Goal: Task Accomplishment & Management: Use online tool/utility

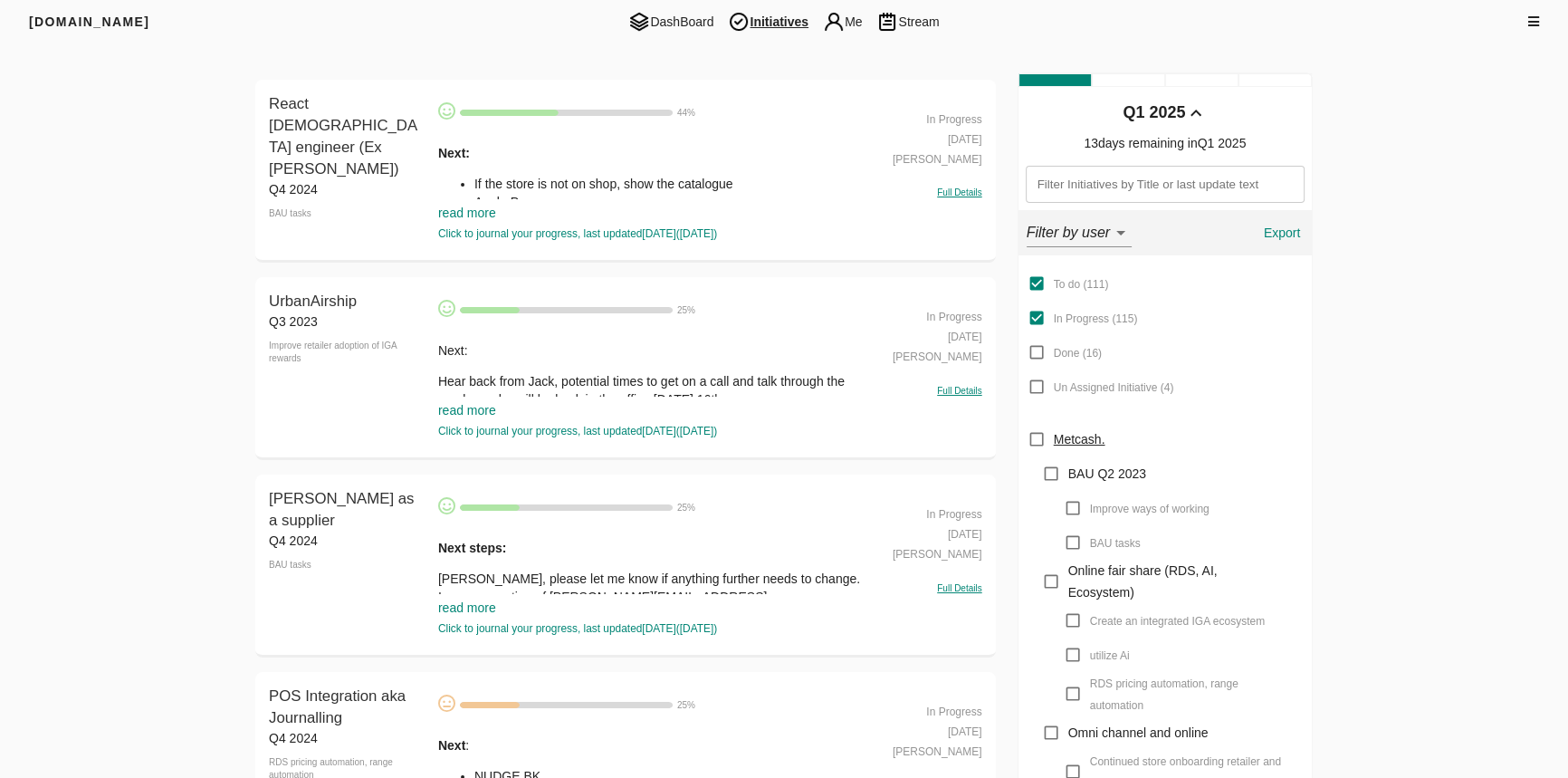
click at [465, 206] on link "read more" at bounding box center [467, 212] width 58 height 14
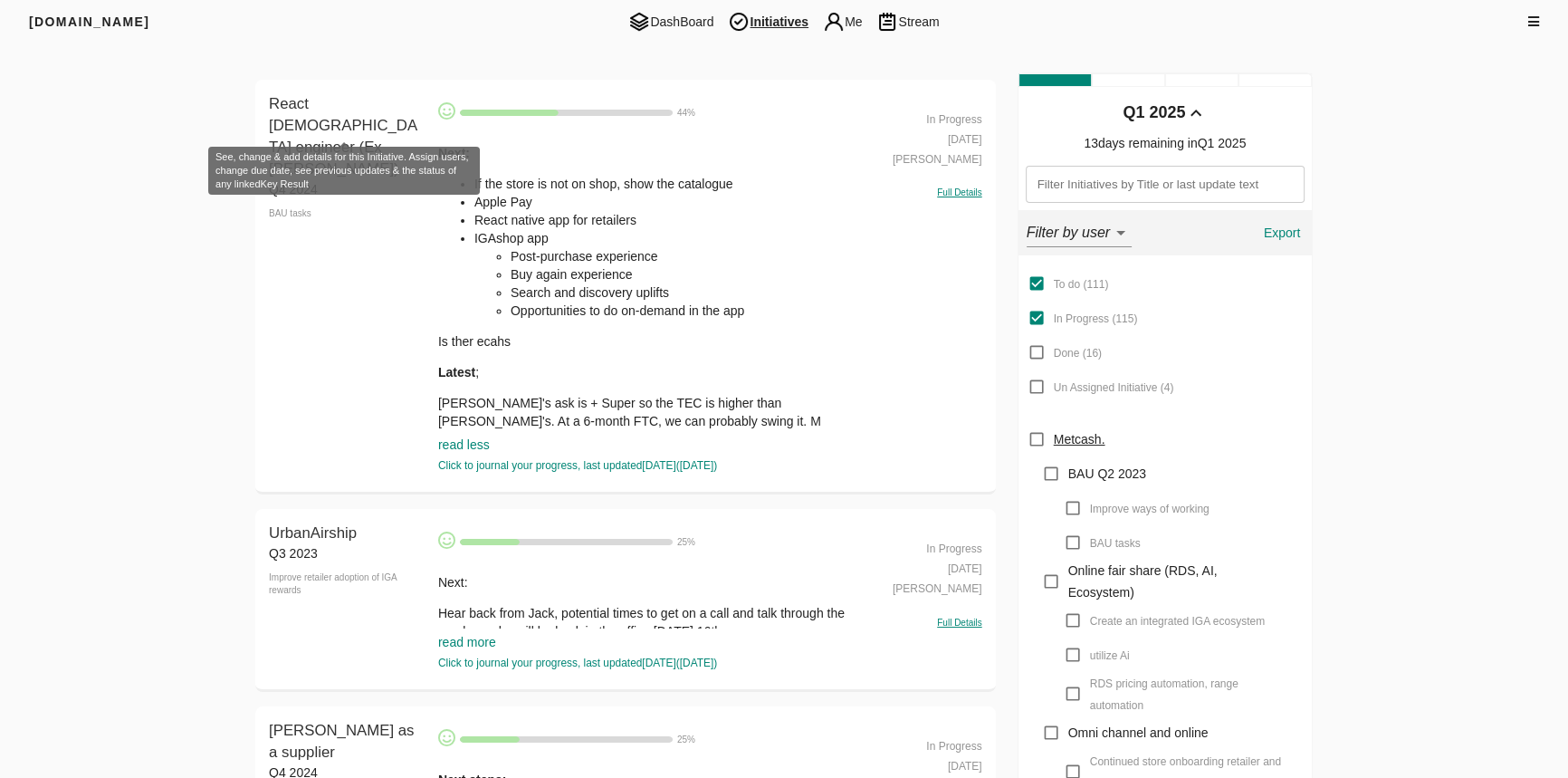
click at [302, 116] on span "React [DEMOGRAPHIC_DATA] engineer (Ex [PERSON_NAME])" at bounding box center [343, 136] width 149 height 82
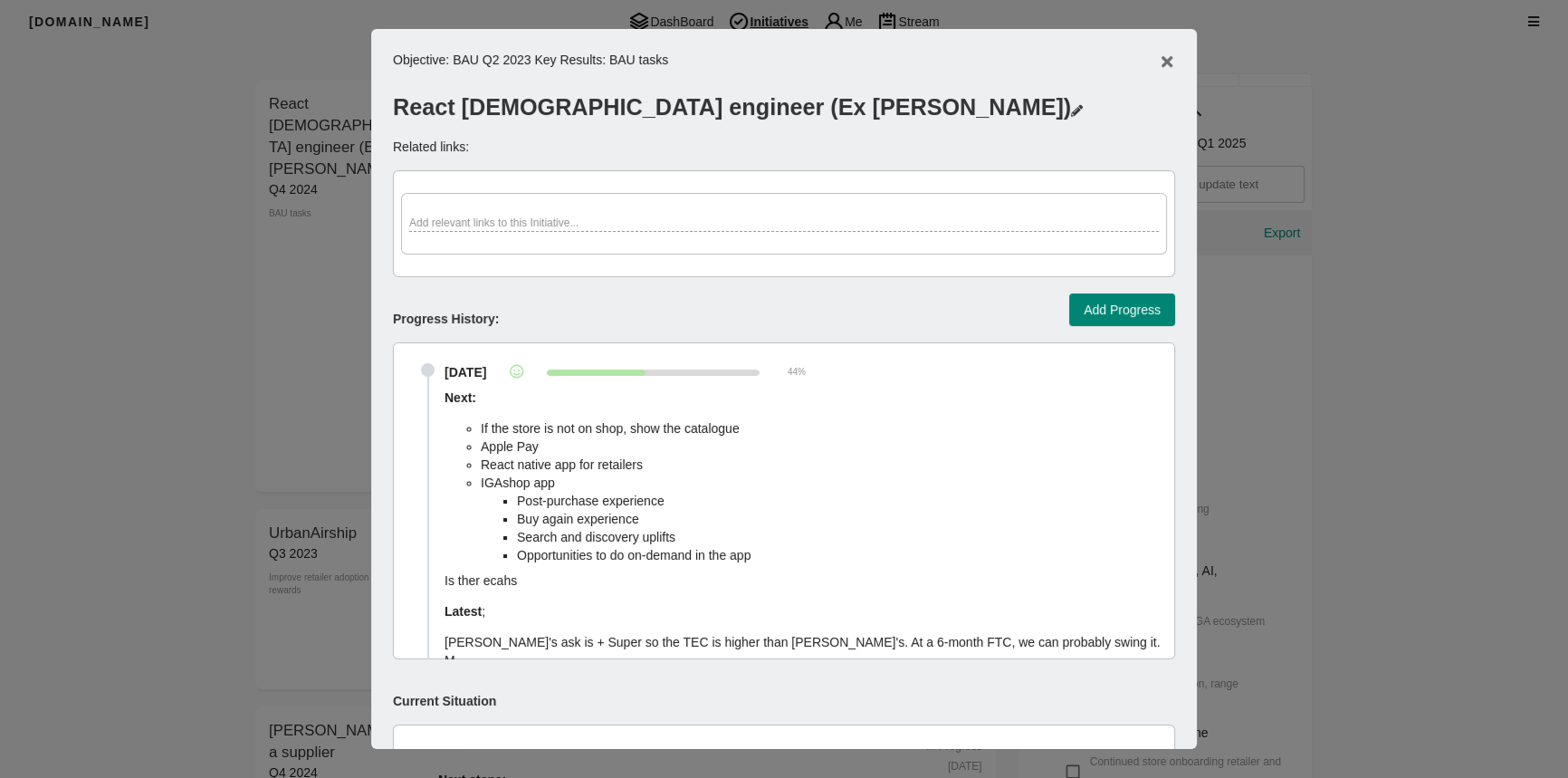
click at [614, 110] on div "React [DEMOGRAPHIC_DATA] engineer (Ex [PERSON_NAME])" at bounding box center [784, 98] width 783 height 51
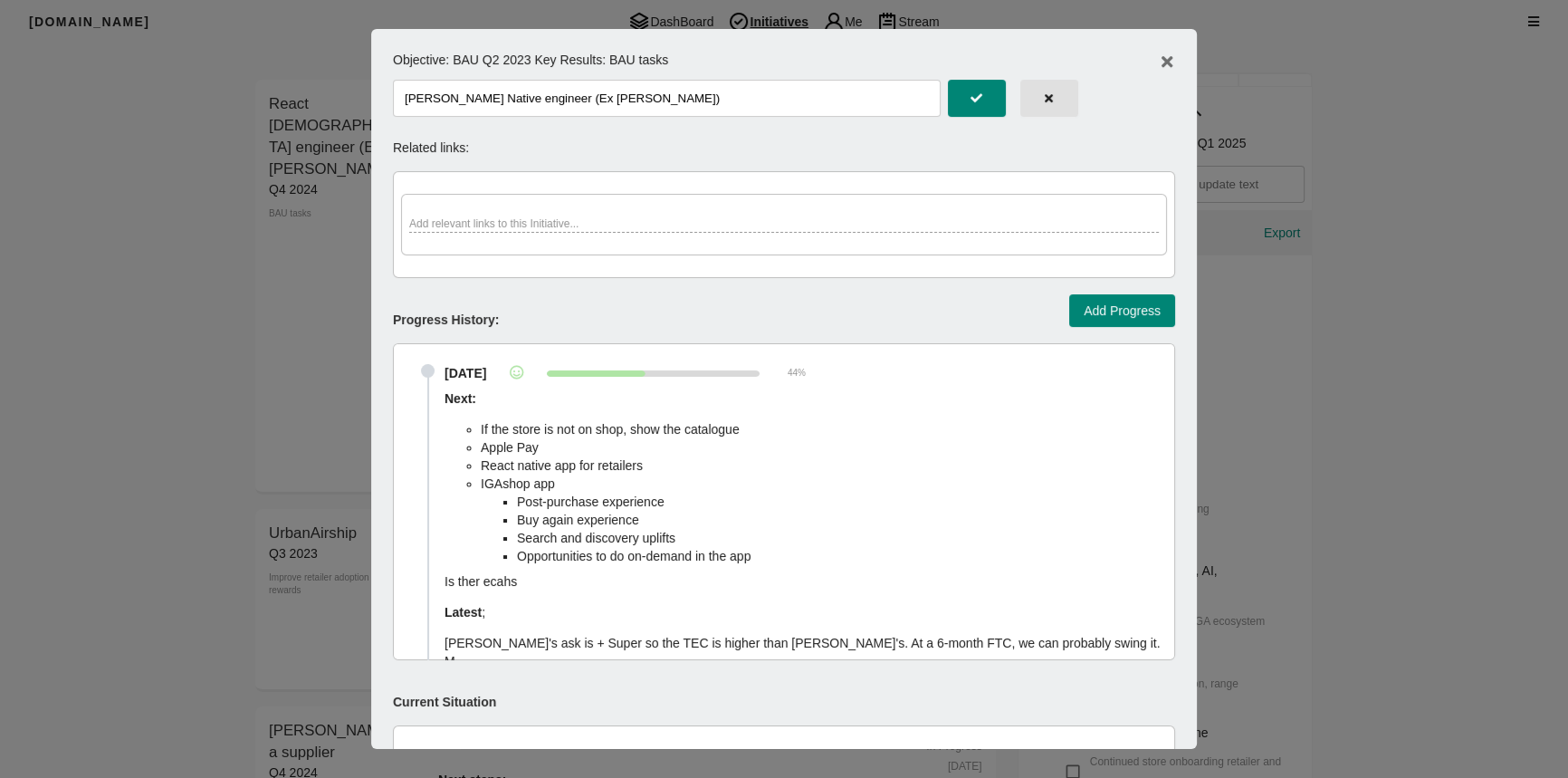
type input "[PERSON_NAME] Native engineer (Ex [PERSON_NAME])"
click at [957, 105] on span "button" at bounding box center [977, 99] width 40 height 30
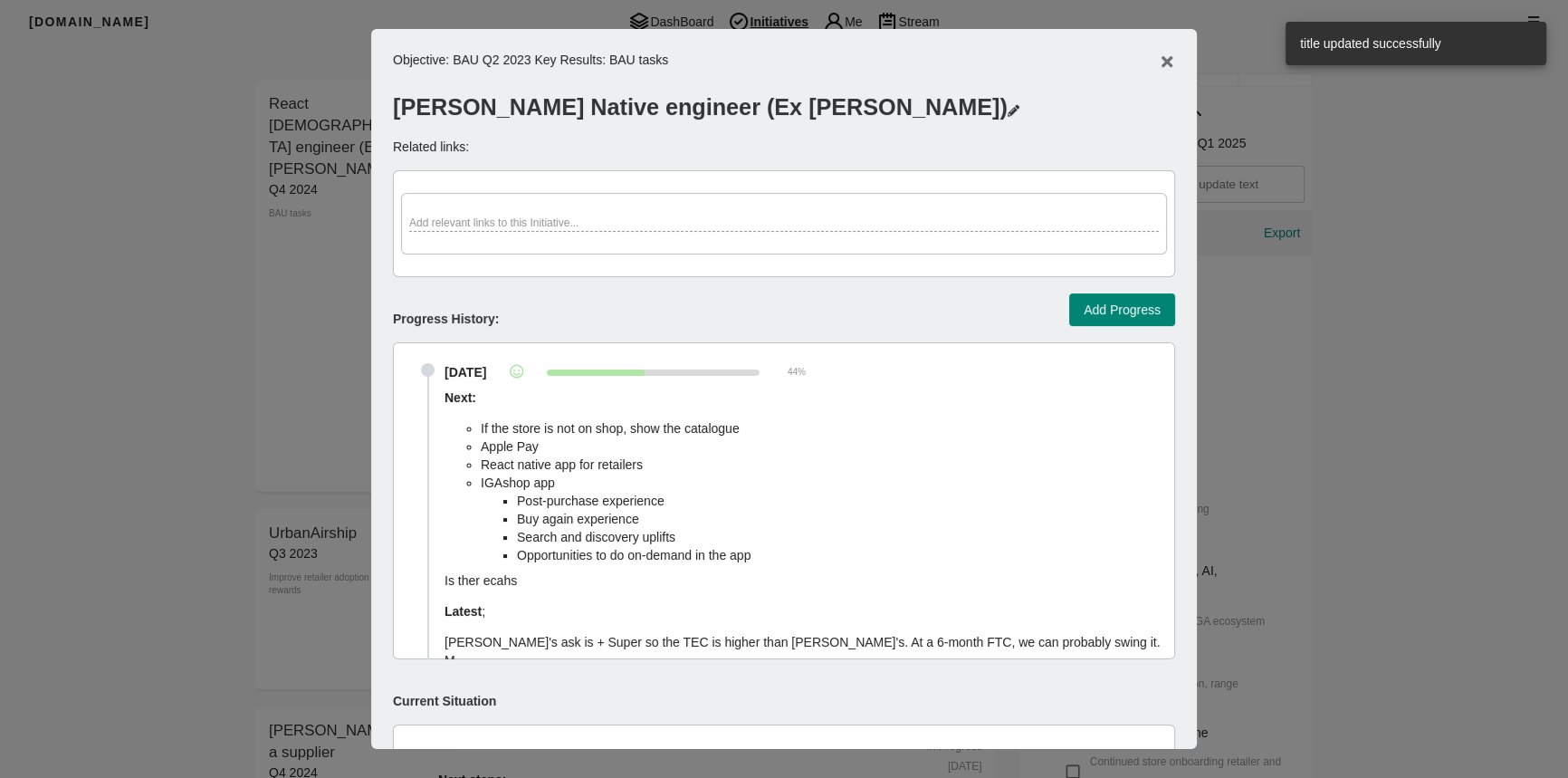
click at [308, 312] on div at bounding box center [784, 389] width 1568 height 778
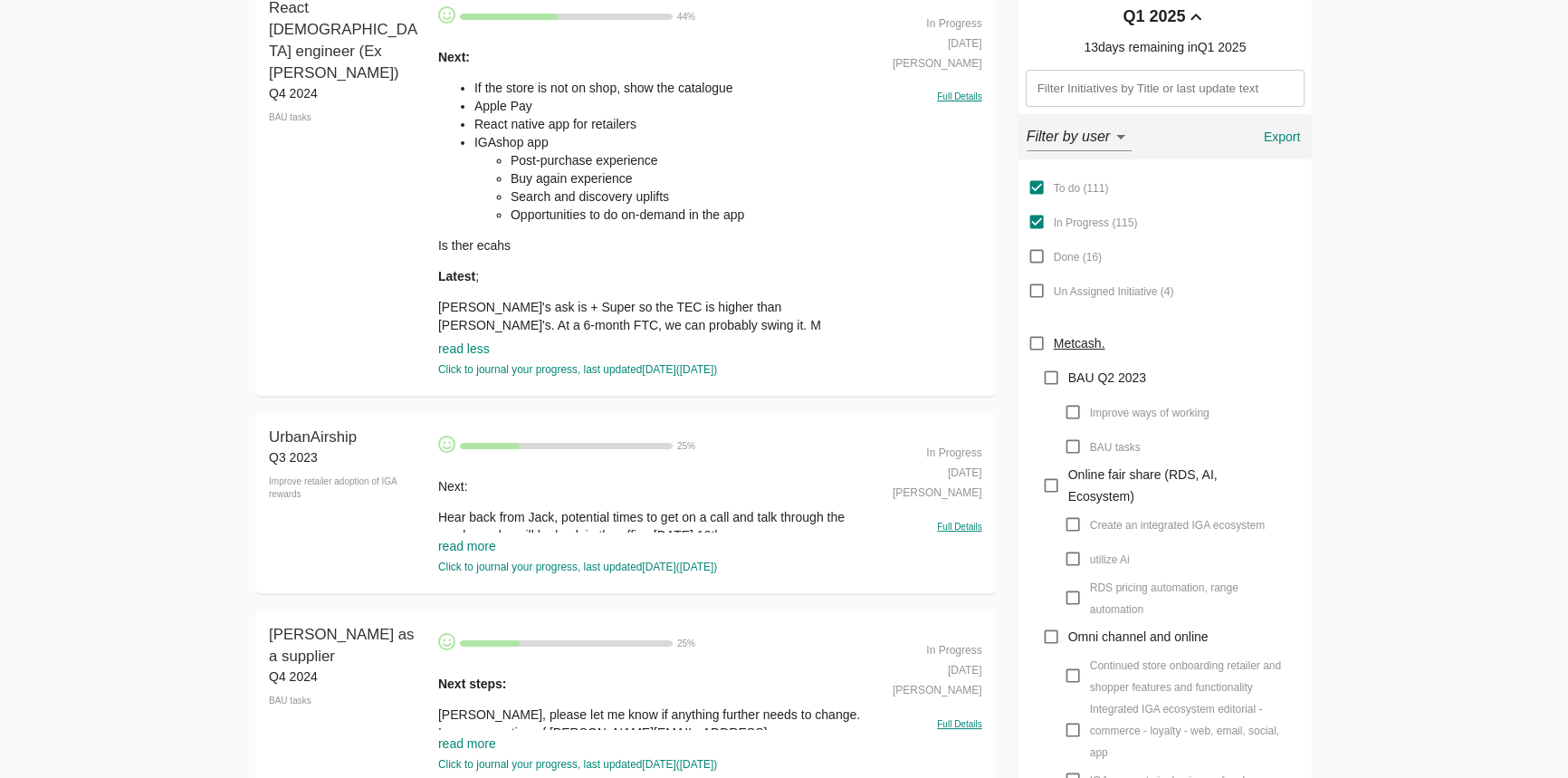
scroll to position [246, 0]
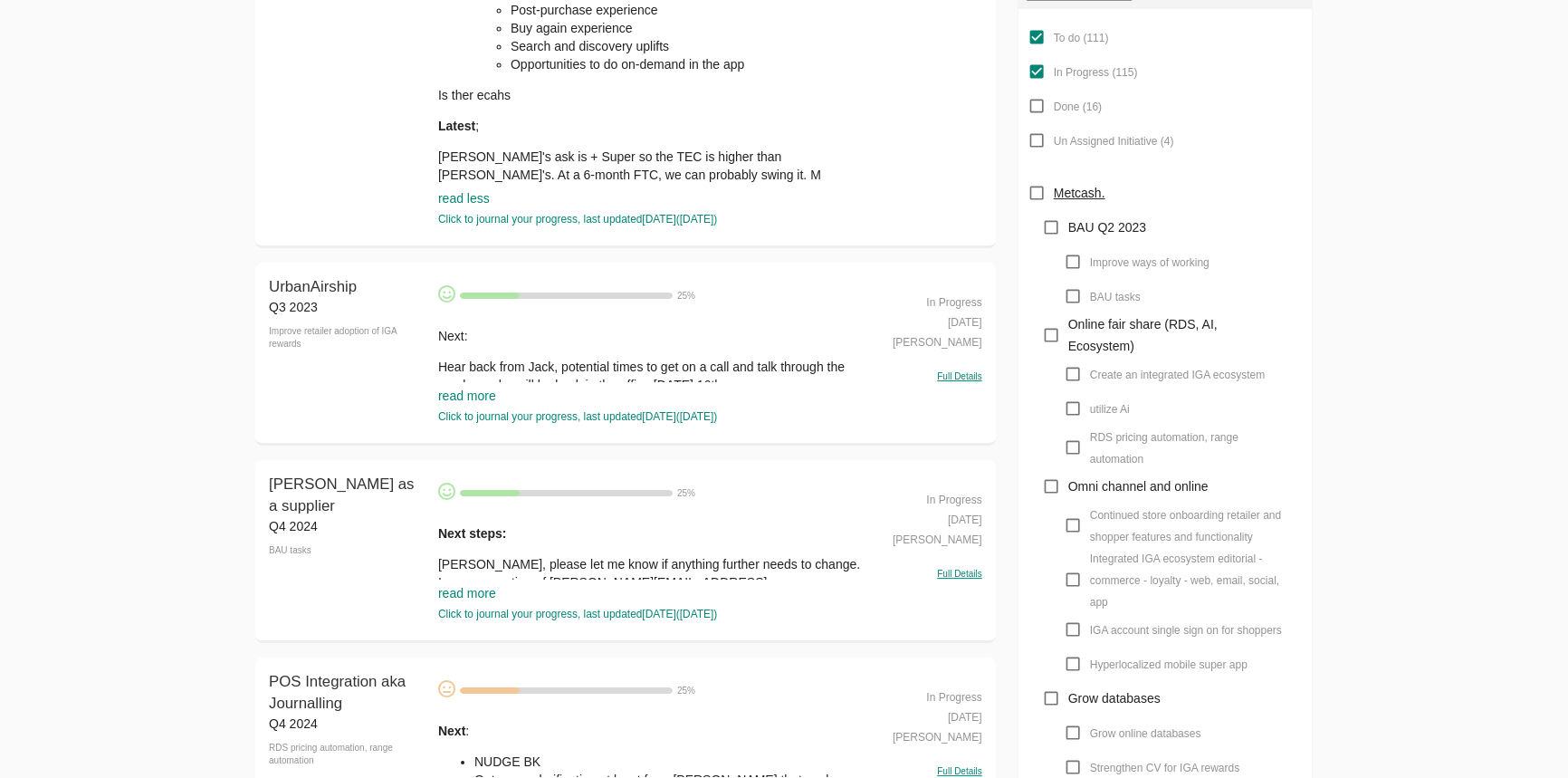
click at [481, 400] on link "read more" at bounding box center [467, 395] width 58 height 14
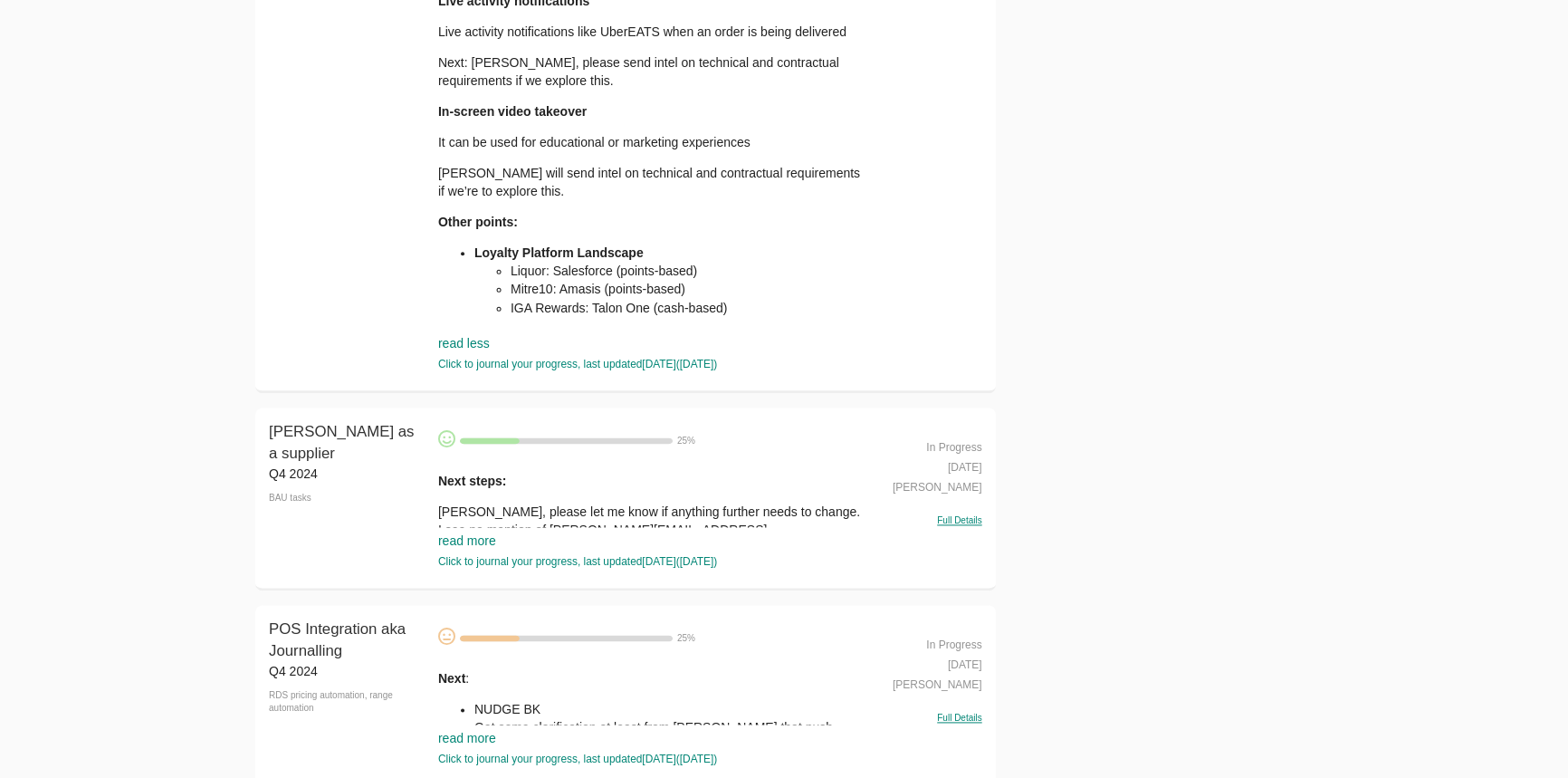
scroll to position [3128, 0]
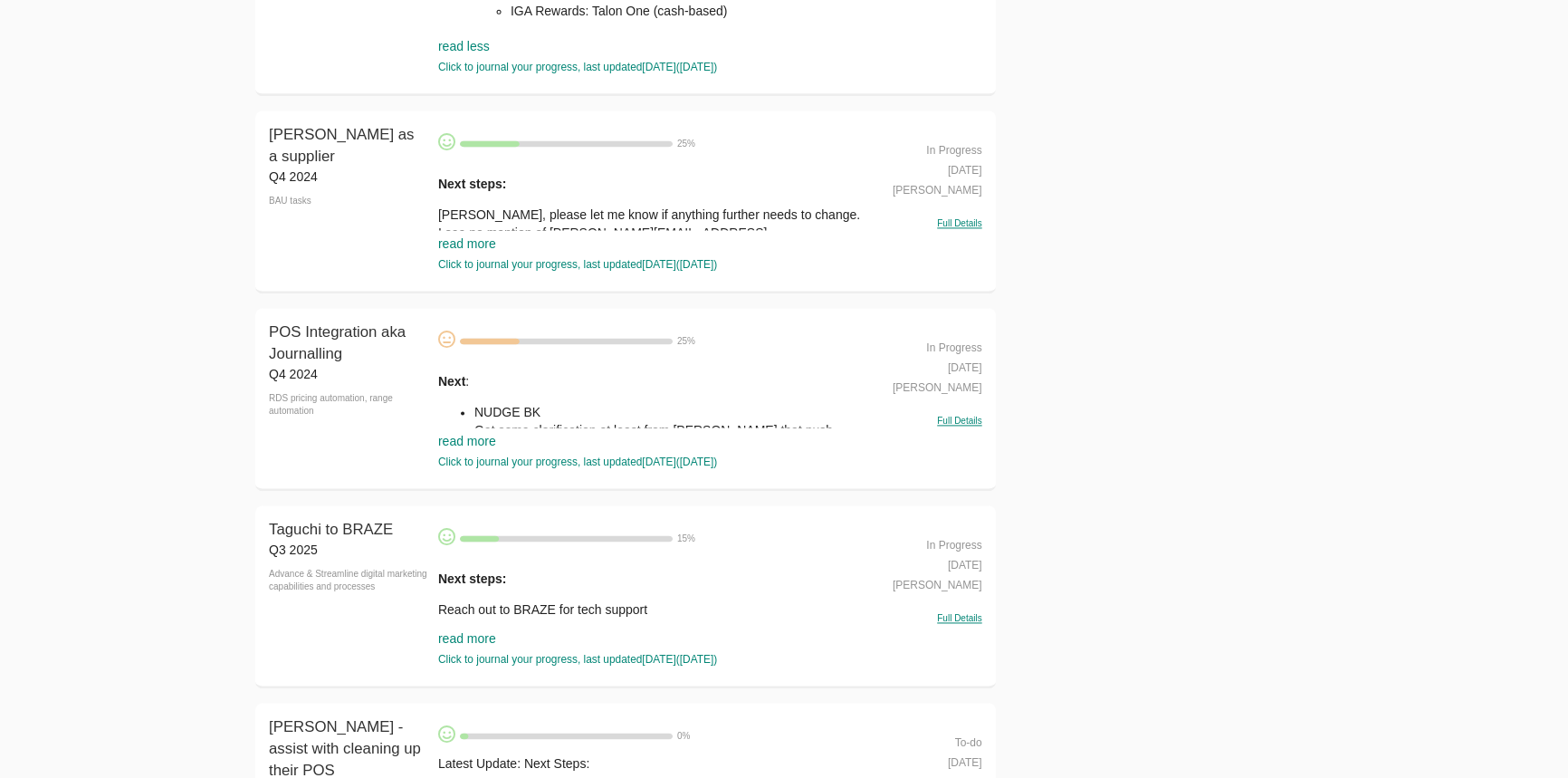
click at [456, 249] on link "read more" at bounding box center [467, 243] width 58 height 14
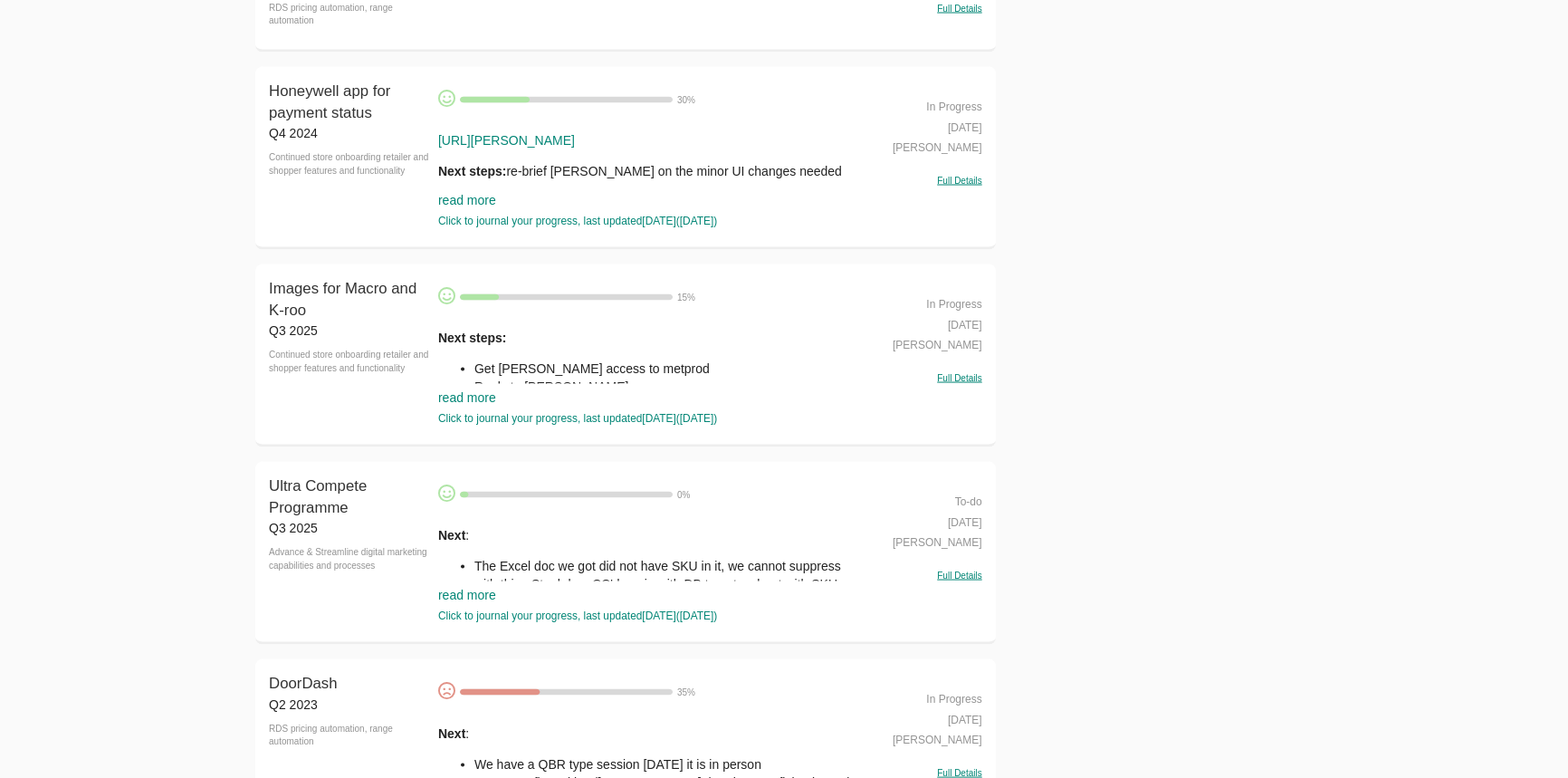
scroll to position [4363, 0]
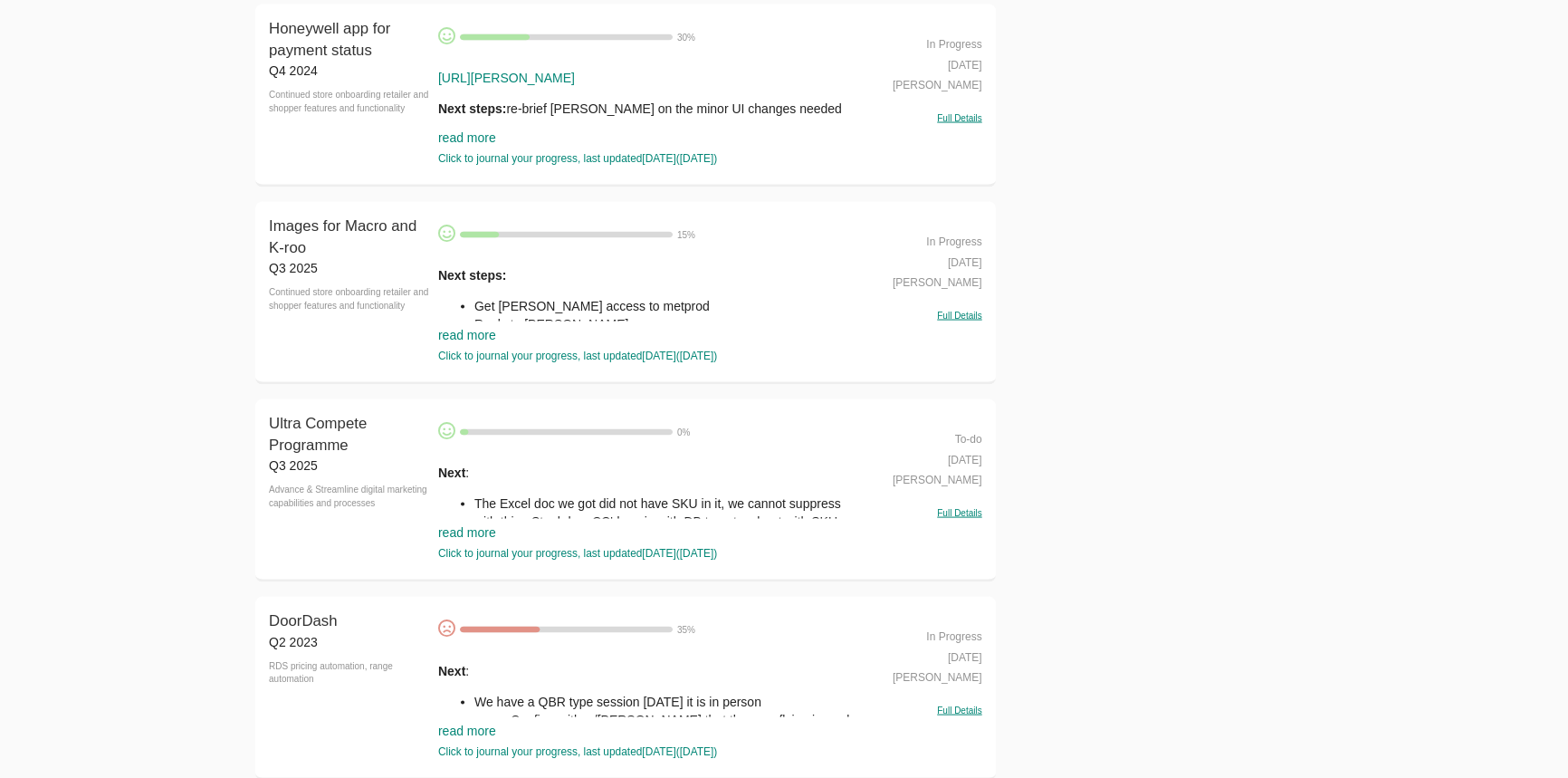
click at [743, 495] on li "The Excel doc we got did not have SKU in it, we cannot suppress with this - Ste…" at bounding box center [671, 513] width 392 height 36
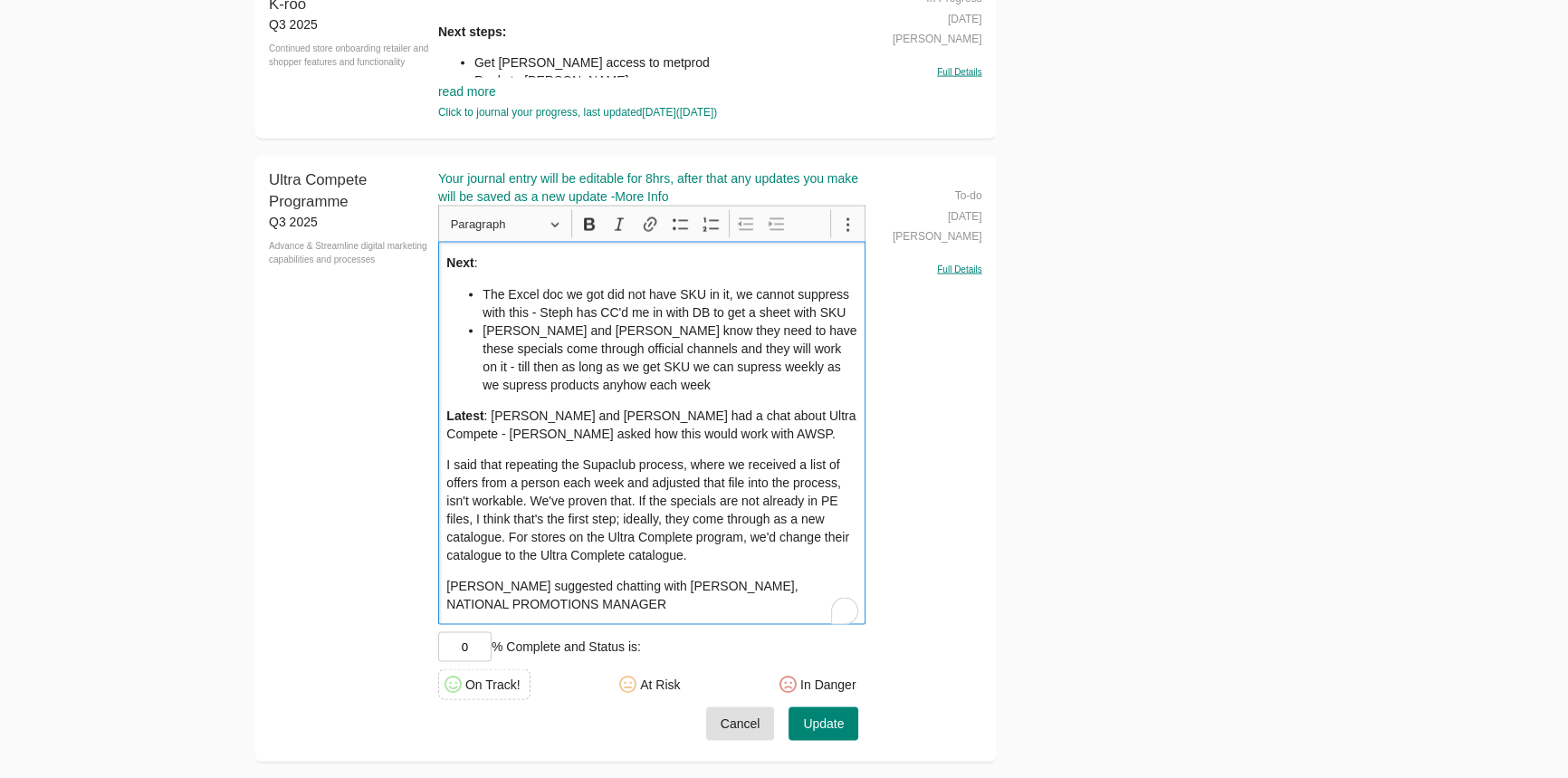
scroll to position [4609, 0]
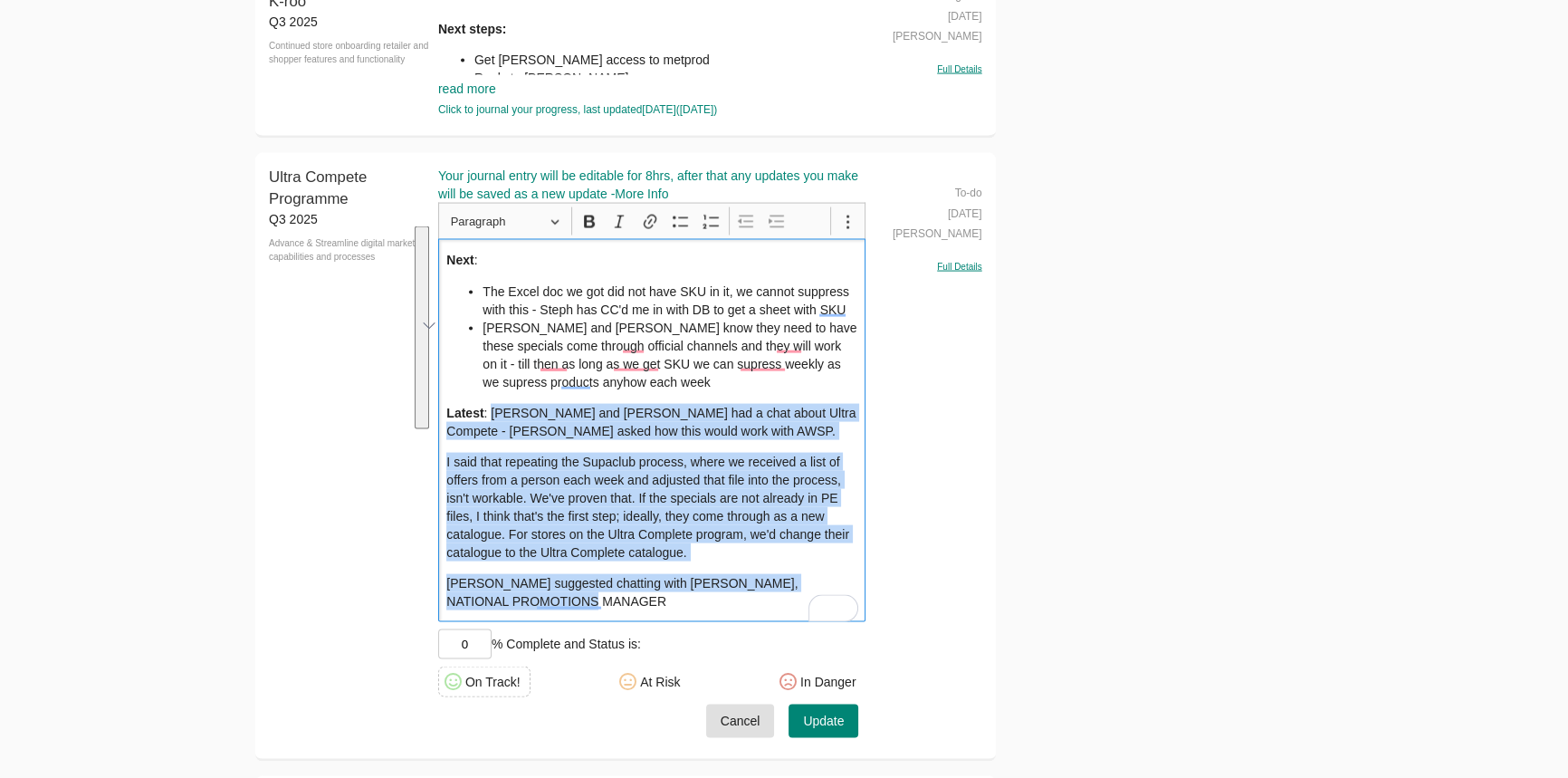
drag, startPoint x: 658, startPoint y: 555, endPoint x: 493, endPoint y: 398, distance: 227.8
click at [493, 398] on div "Next : The Excel doc we got did not have SKU in it, we cannot suppress with thi…" at bounding box center [653, 430] width 428 height 383
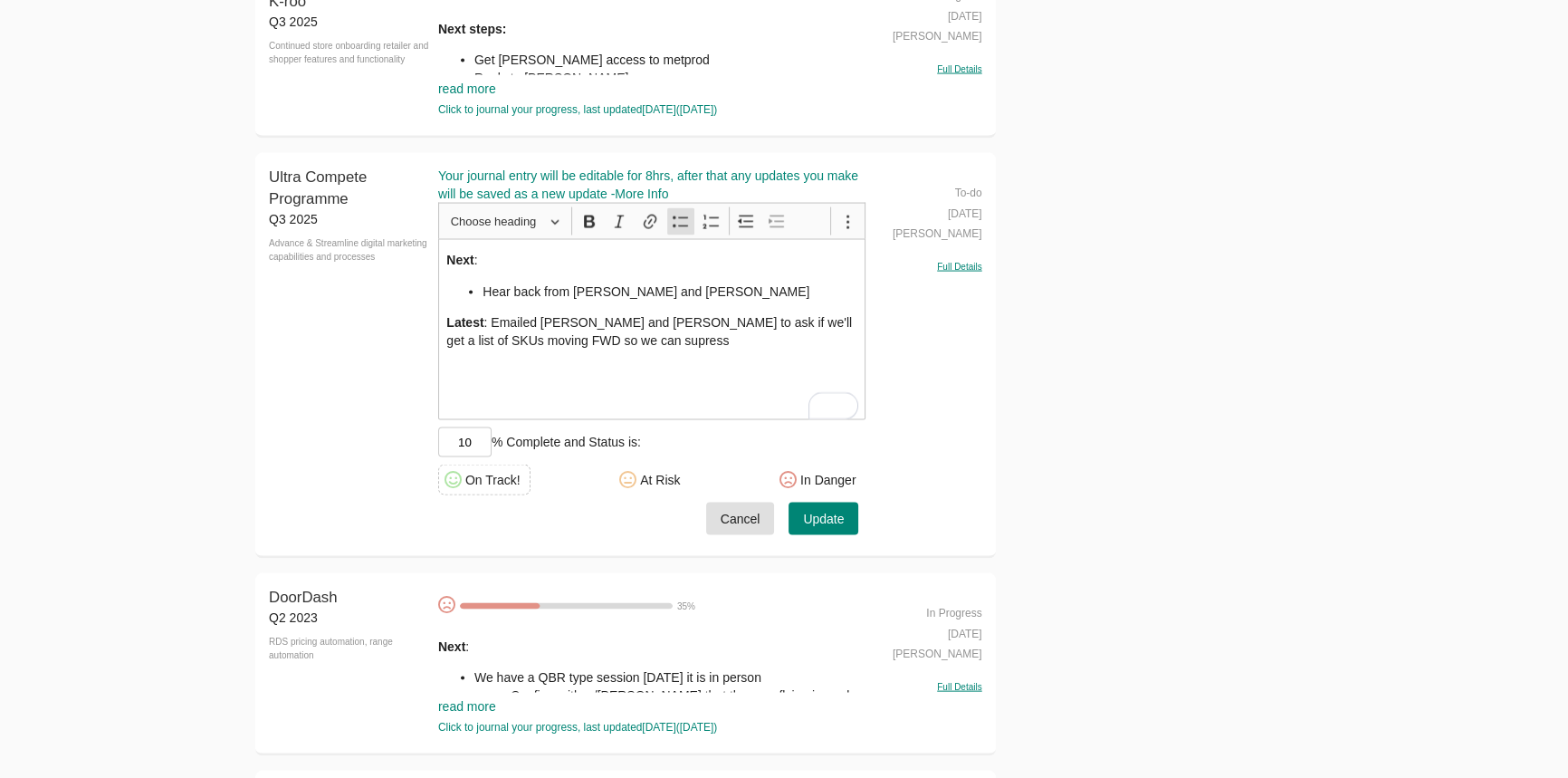
type input "10"
click at [651, 472] on div "At Risk" at bounding box center [660, 479] width 40 height 18
click at [841, 513] on span "Update" at bounding box center [823, 519] width 41 height 23
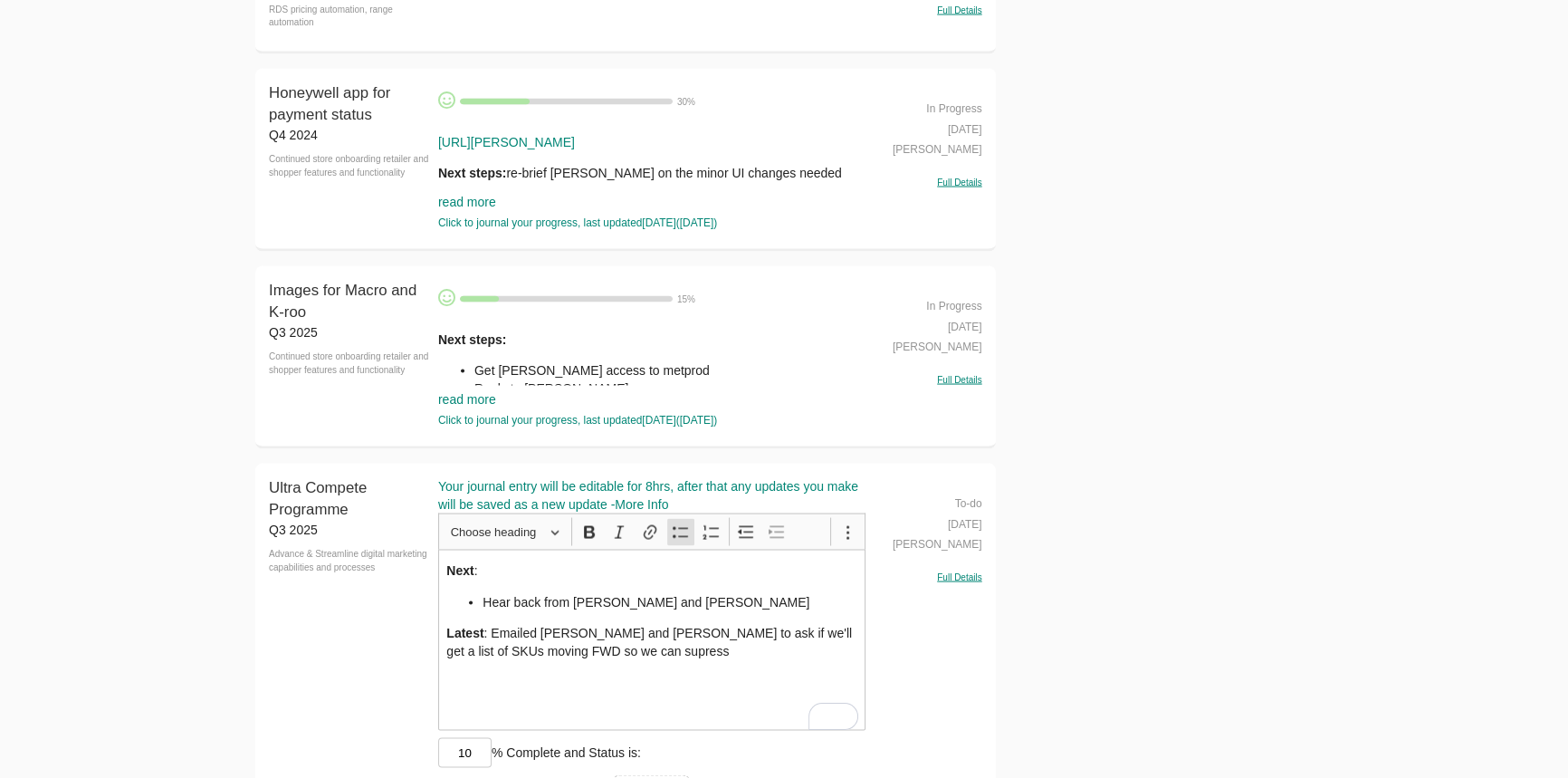
scroll to position [4280, 0]
